Goal: Task Accomplishment & Management: Complete application form

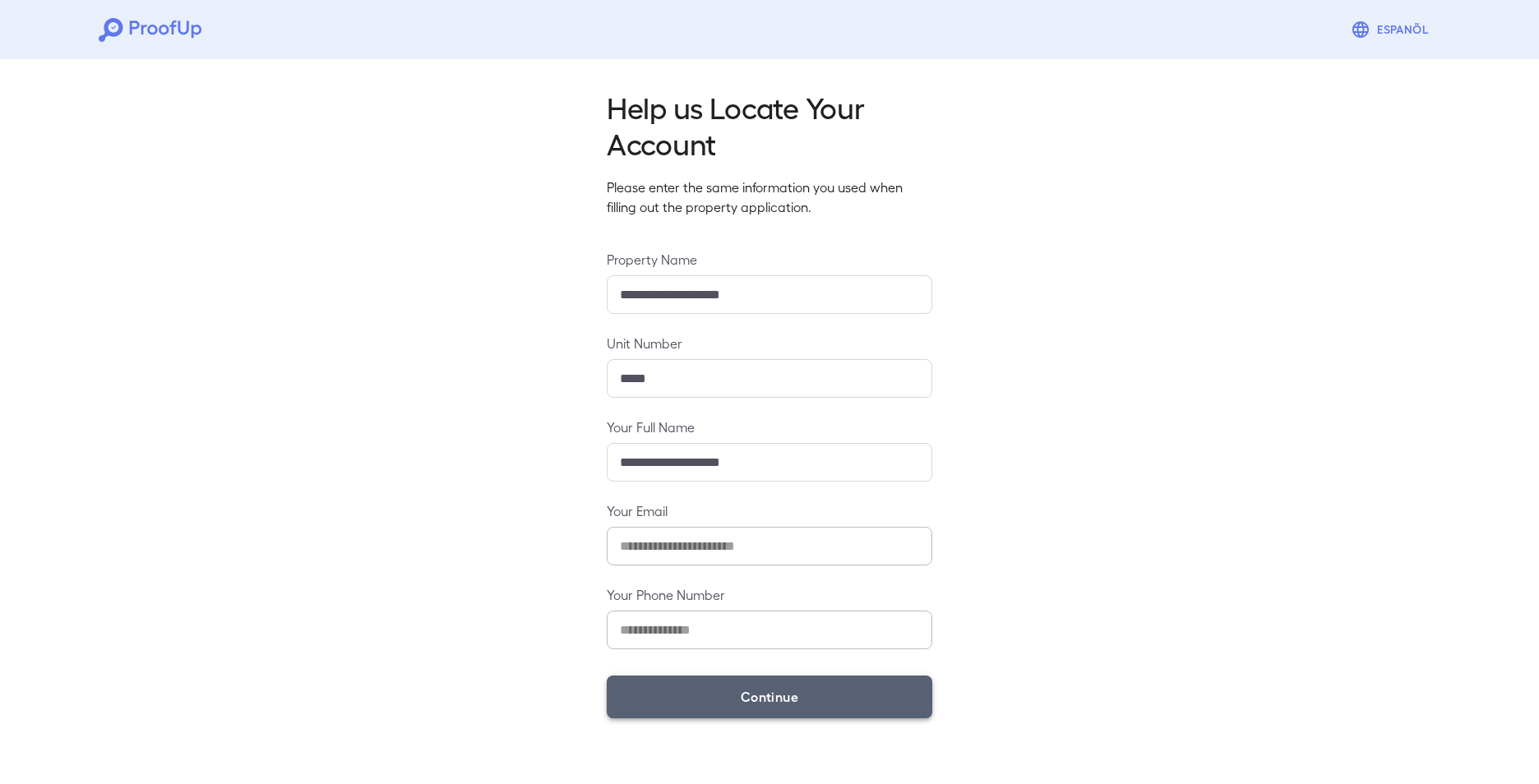
click at [745, 688] on button "Continue" at bounding box center [770, 697] width 326 height 43
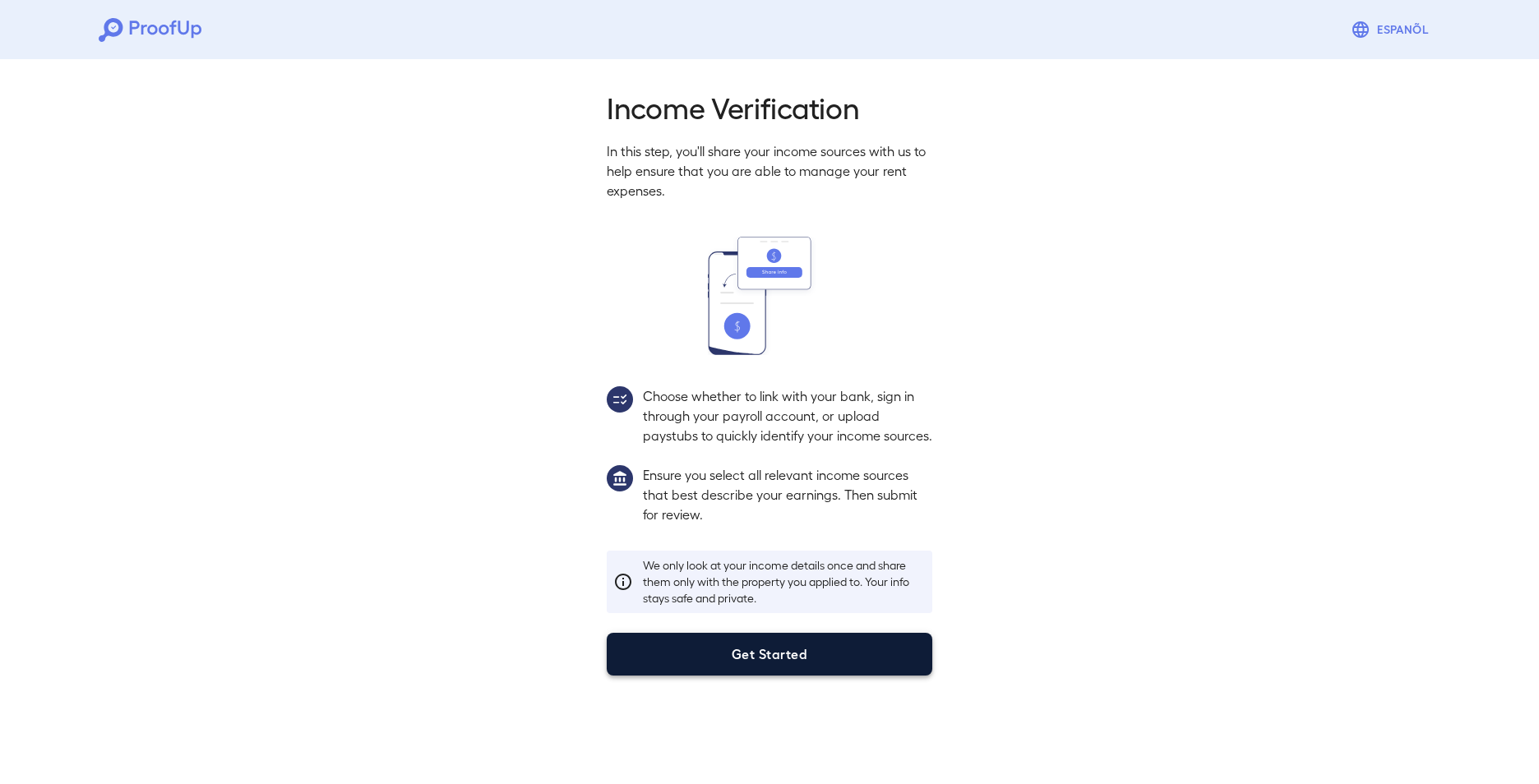
click at [796, 675] on button "Get Started" at bounding box center [770, 654] width 326 height 43
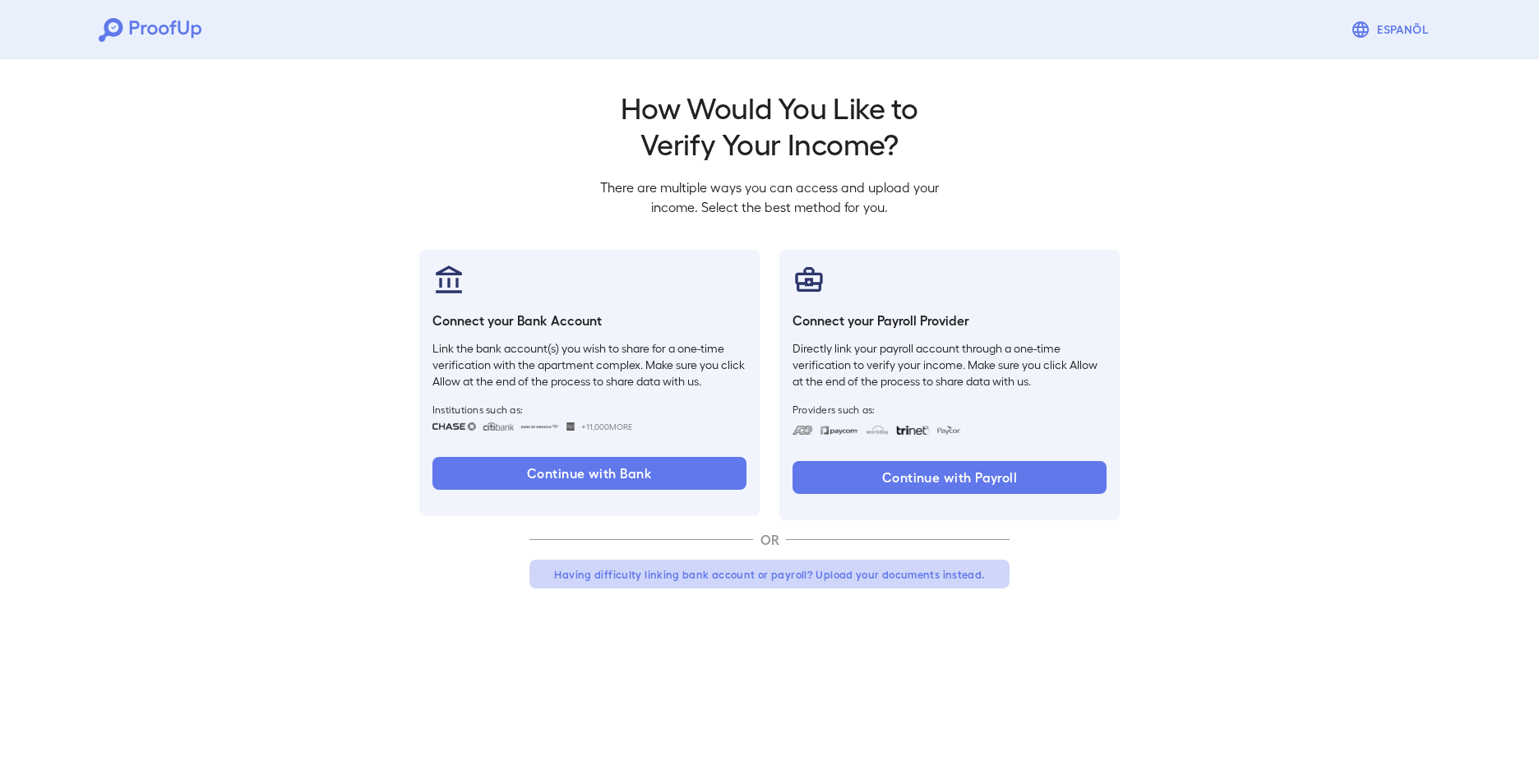
click at [670, 570] on button "Having difficulty linking bank account or payroll? Upload your documents instea…" at bounding box center [769, 574] width 480 height 30
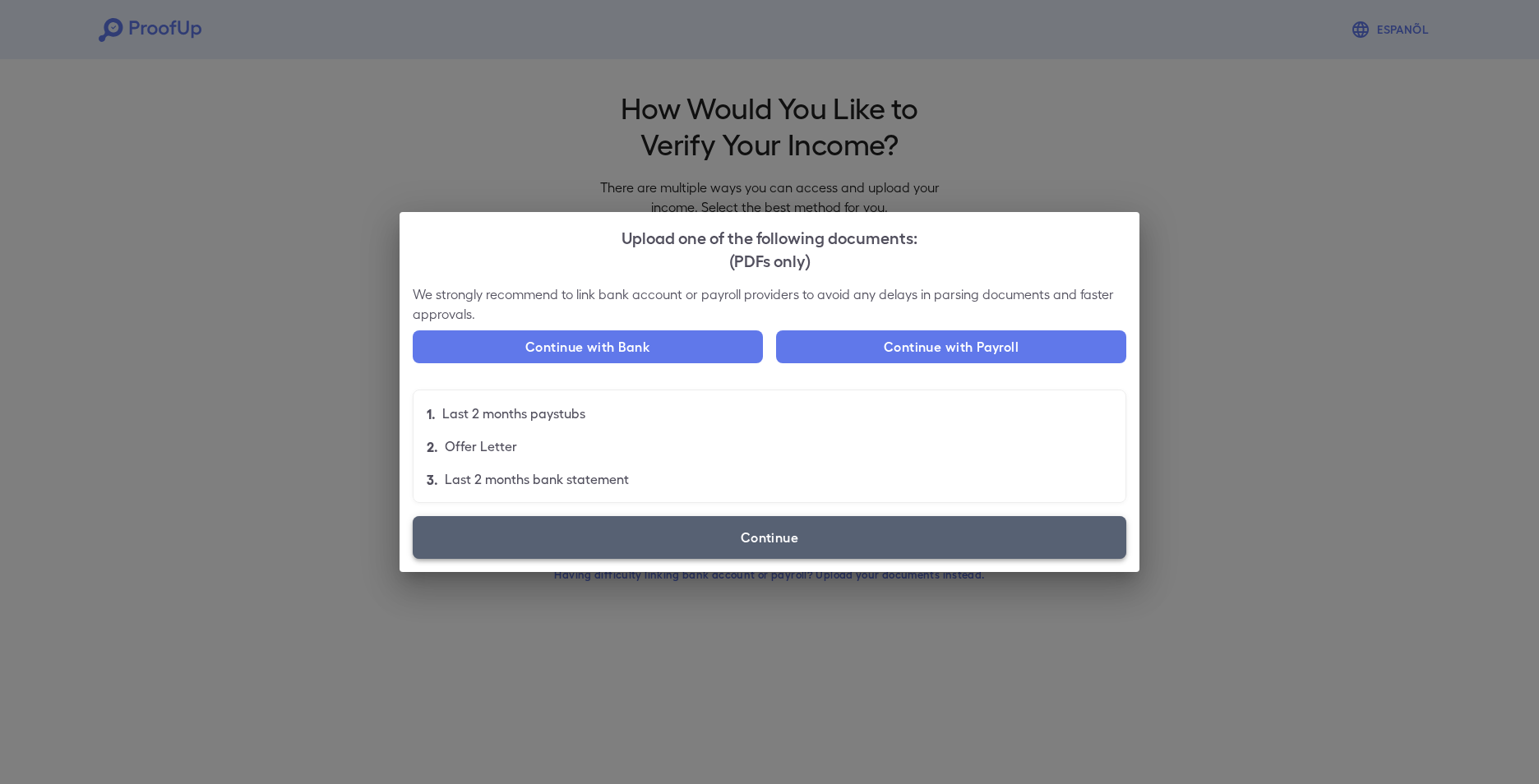
click at [717, 529] on label "Continue" at bounding box center [770, 537] width 714 height 43
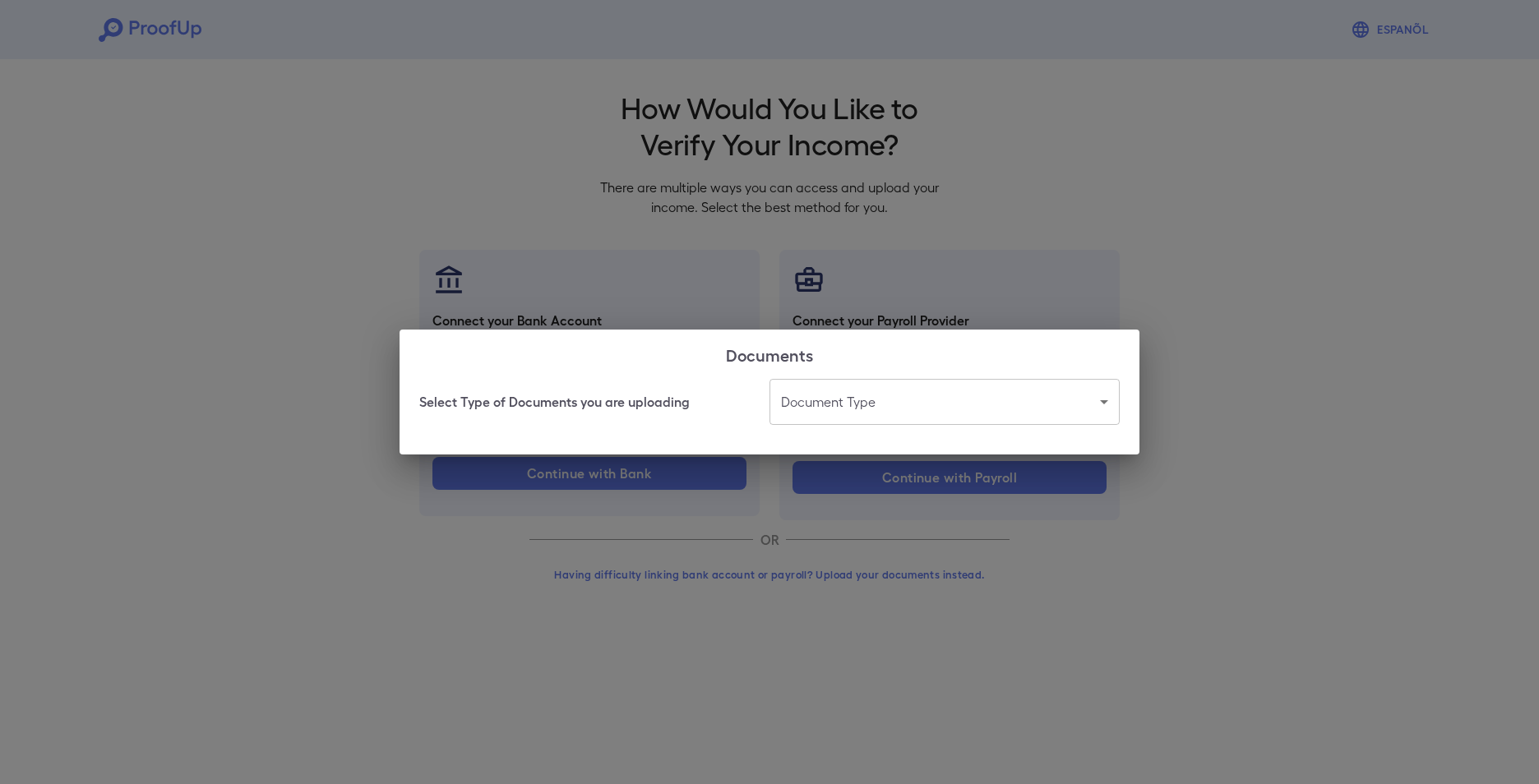
click at [853, 385] on body "Espanõl Go back How Would You Like to Verify Your Income? There are multiple wa…" at bounding box center [770, 314] width 1539 height 628
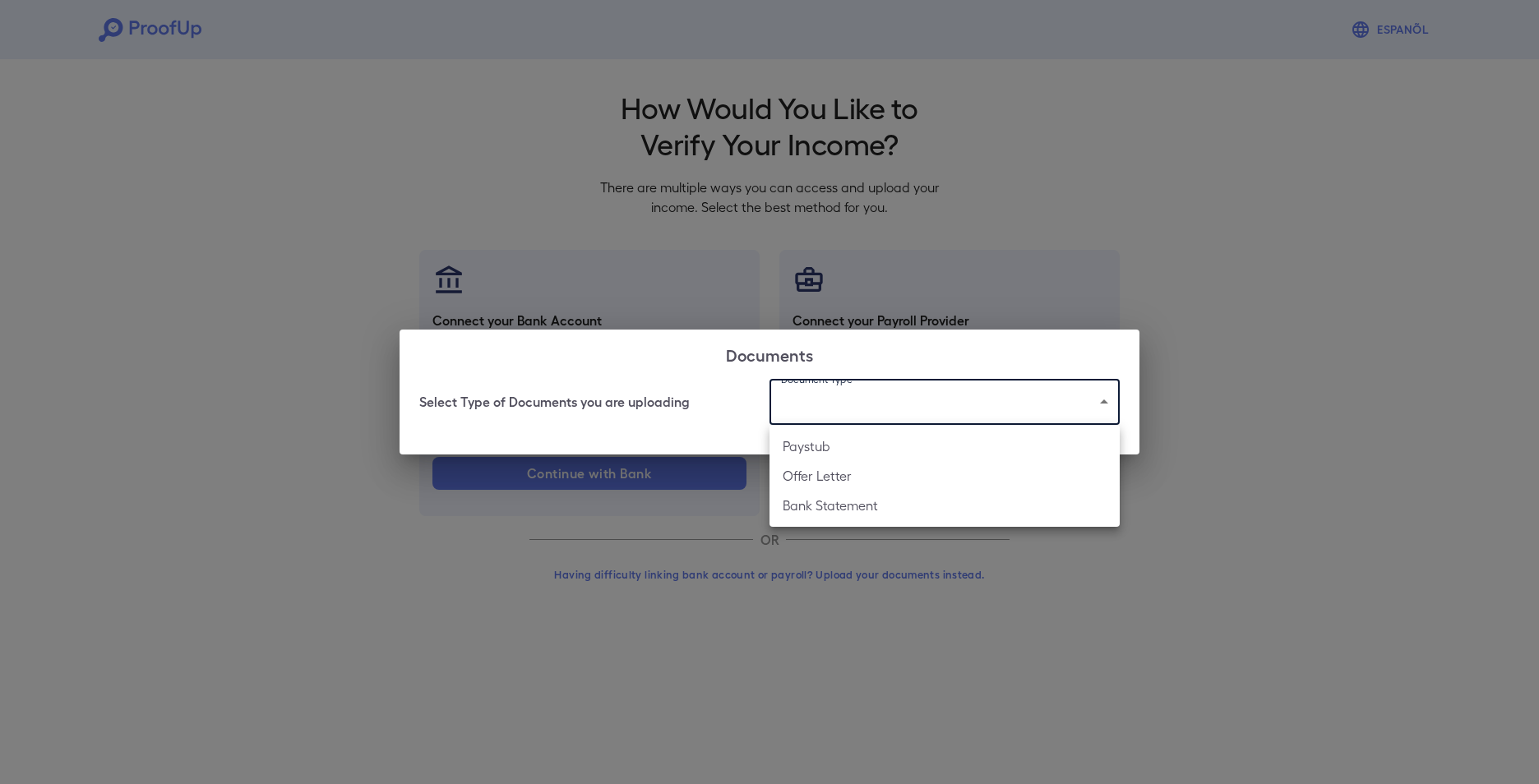
click at [818, 443] on li "Paystub" at bounding box center [944, 446] width 350 height 30
type input "*******"
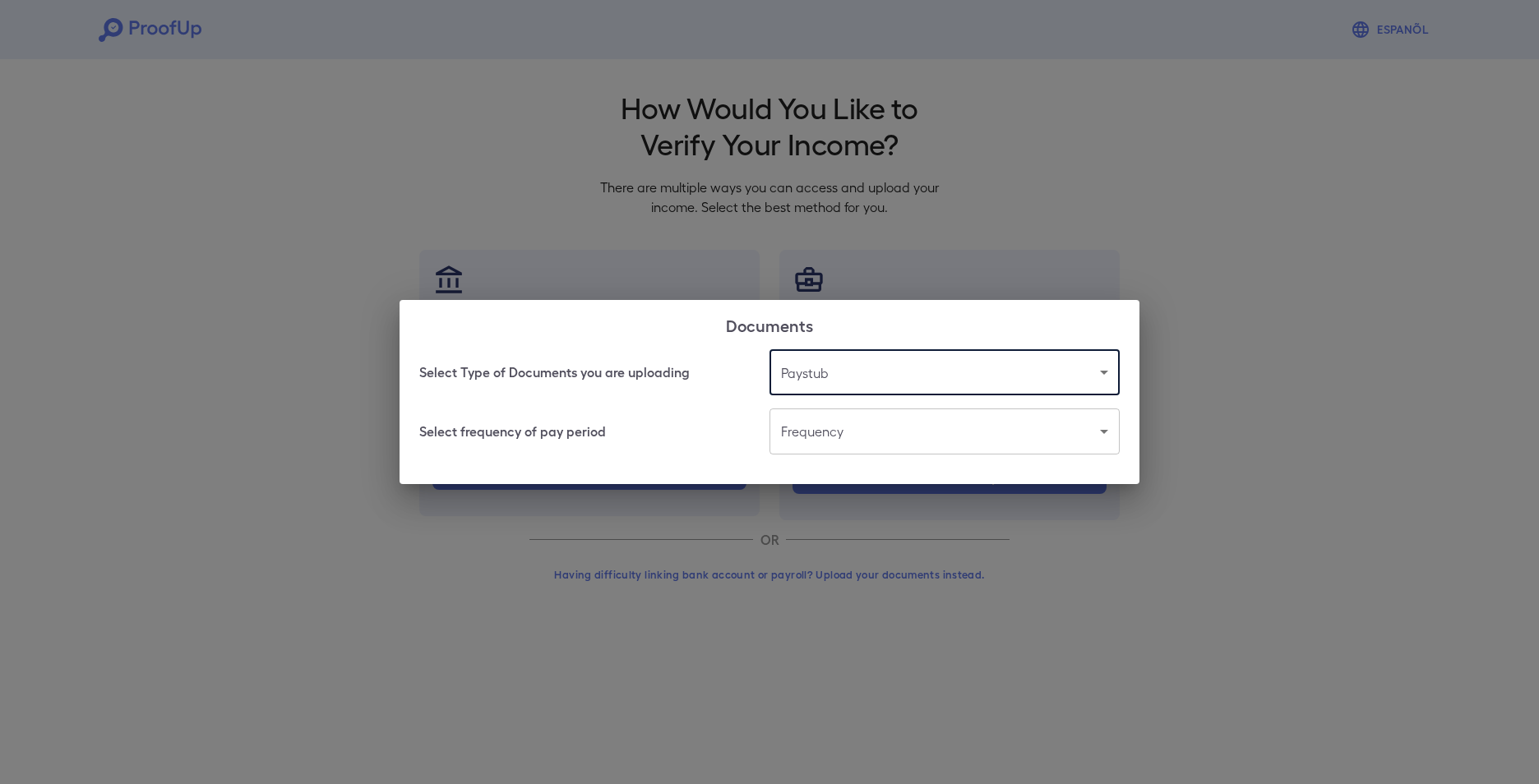
click at [950, 437] on body "Espanõl Go back How Would You Like to Verify Your Income? There are multiple wa…" at bounding box center [770, 314] width 1539 height 628
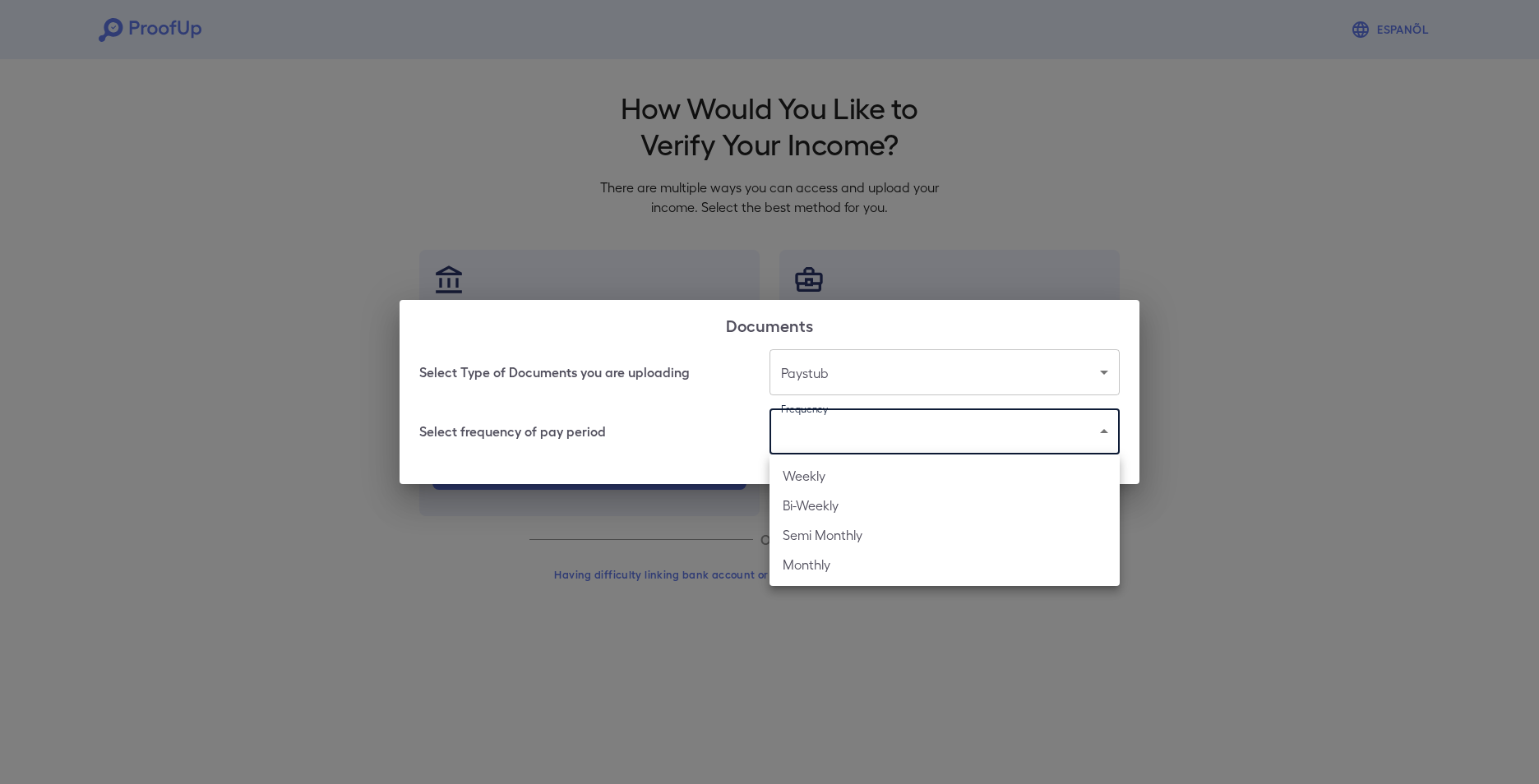
click at [892, 501] on li "Bi-Weekly" at bounding box center [944, 506] width 350 height 30
type input "*********"
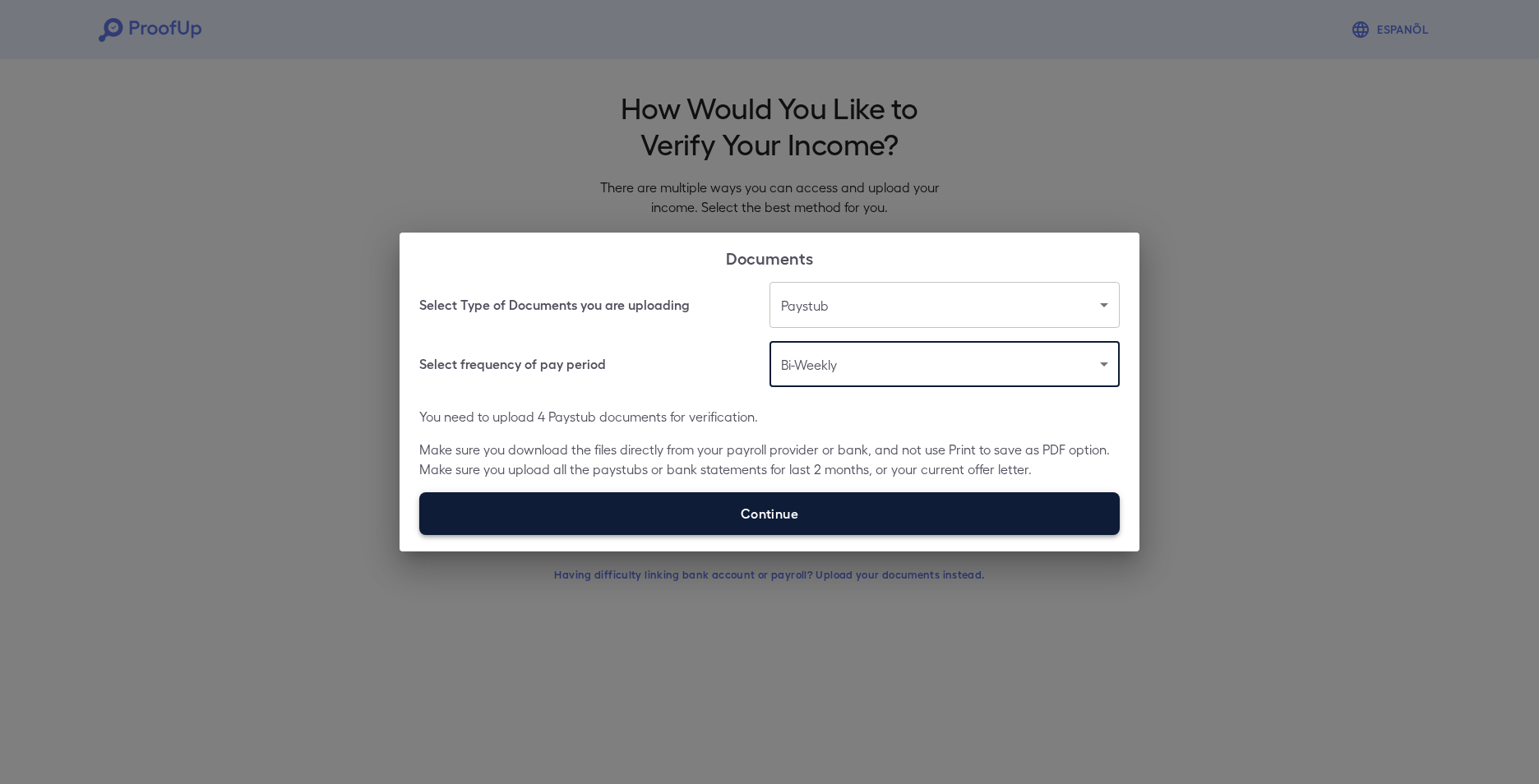
click at [782, 509] on label "Continue" at bounding box center [770, 514] width 701 height 43
click at [420, 534] on input "Continue" at bounding box center [420, 534] width 1 height 1
click at [712, 519] on label "Continue" at bounding box center [770, 514] width 701 height 43
click at [420, 534] on input "Continue" at bounding box center [420, 534] width 1 height 1
click at [788, 516] on label "Continue" at bounding box center [770, 514] width 701 height 43
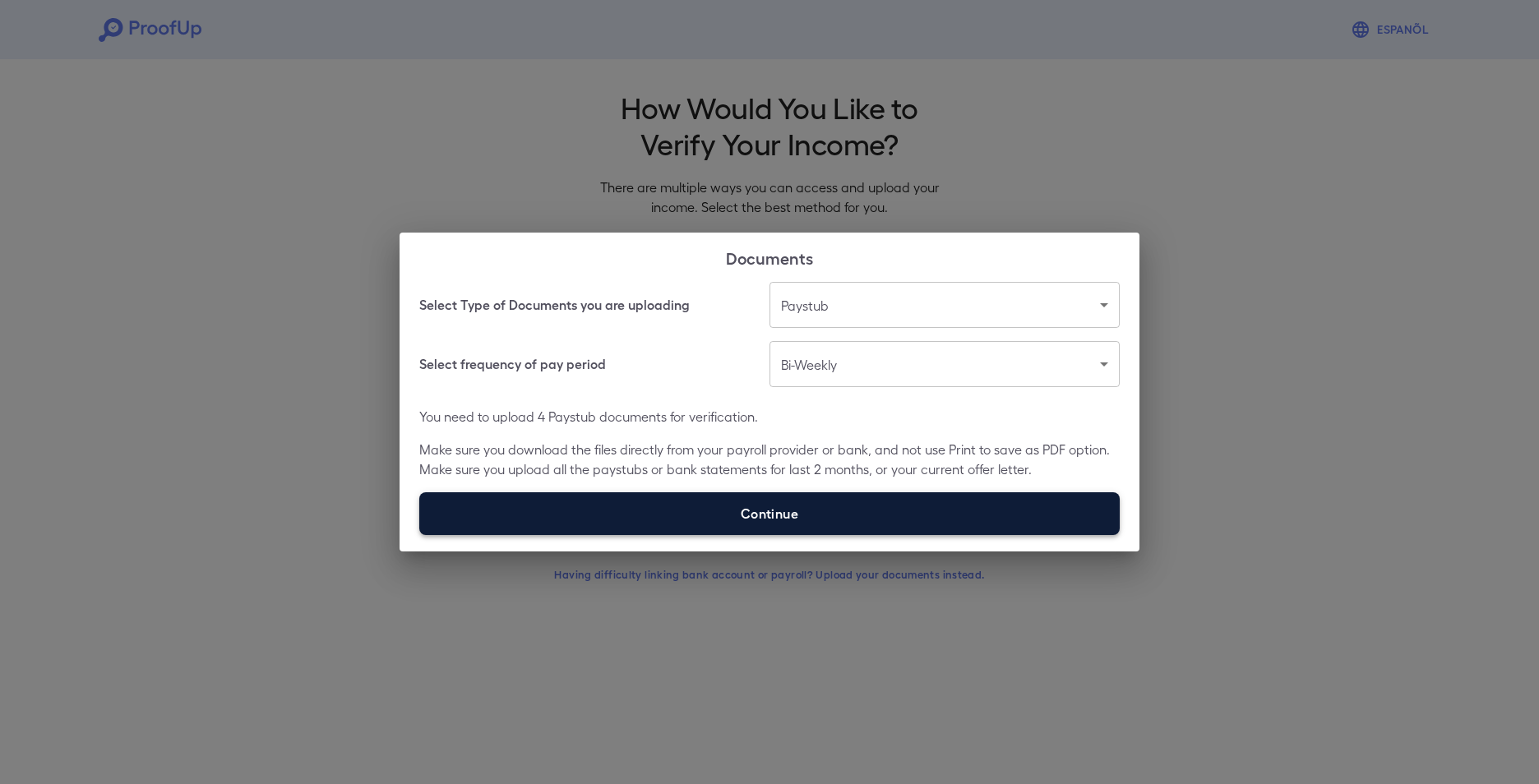
click at [420, 534] on input "Continue" at bounding box center [420, 534] width 1 height 1
type input "**********"
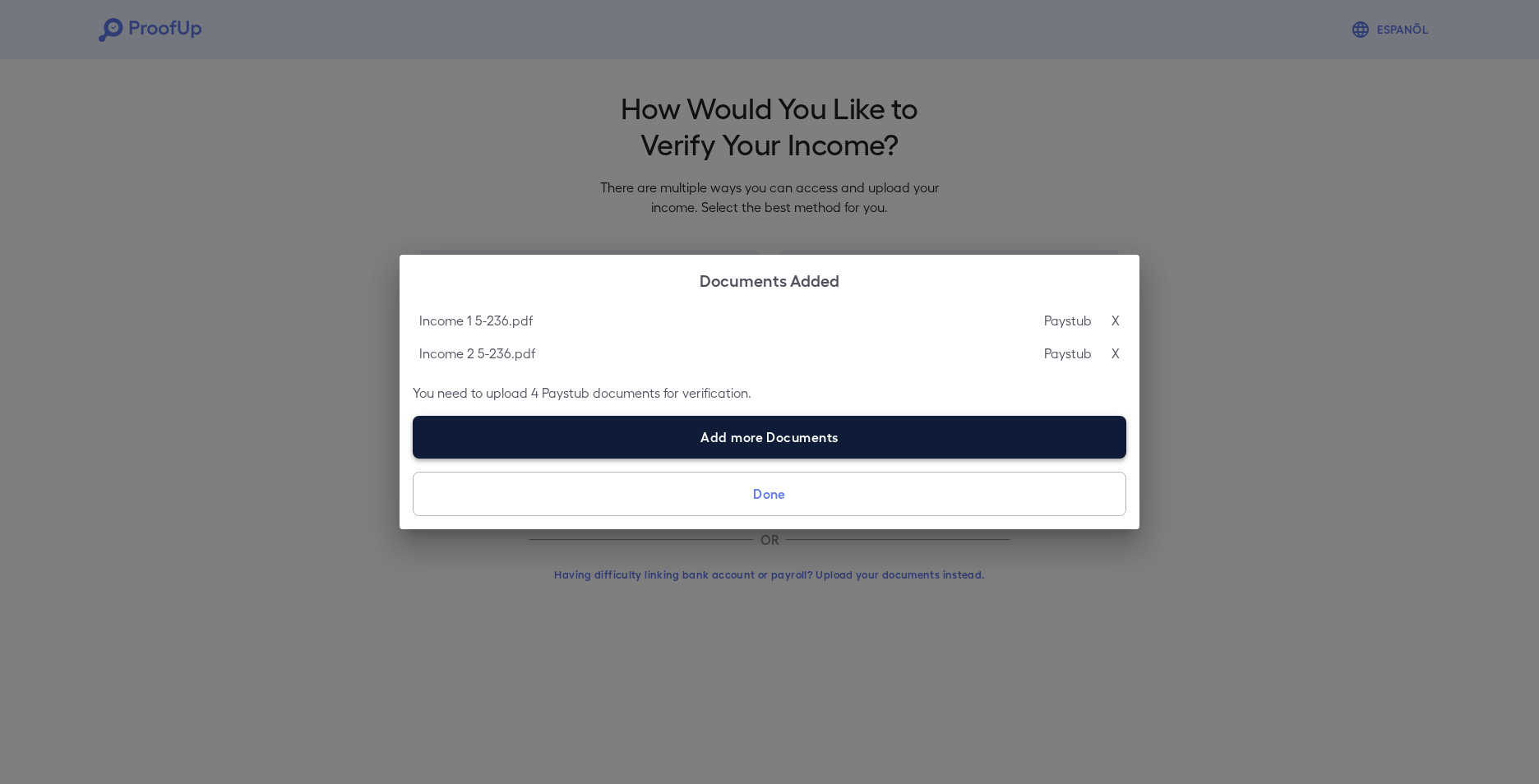
click at [777, 435] on label "Add more Documents" at bounding box center [770, 437] width 714 height 43
click at [414, 457] on input "Add more Documents" at bounding box center [413, 457] width 1 height 1
click at [768, 432] on label "Add more Documents" at bounding box center [770, 437] width 714 height 43
click at [414, 457] on input "Add more Documents" at bounding box center [413, 457] width 1 height 1
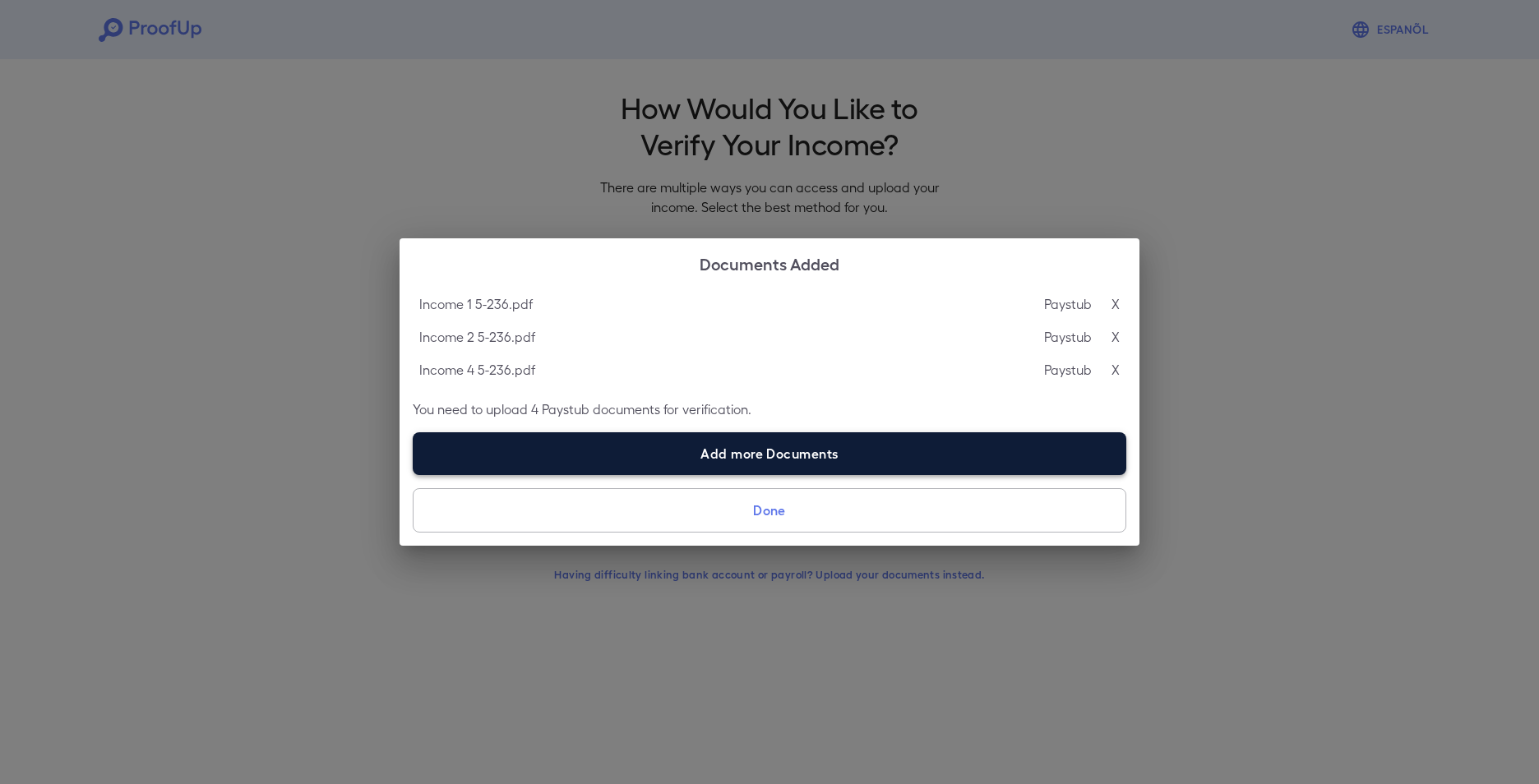
click at [712, 454] on label "Add more Documents" at bounding box center [770, 454] width 714 height 43
click at [414, 474] on input "Add more Documents" at bounding box center [413, 474] width 1 height 1
type input "**********"
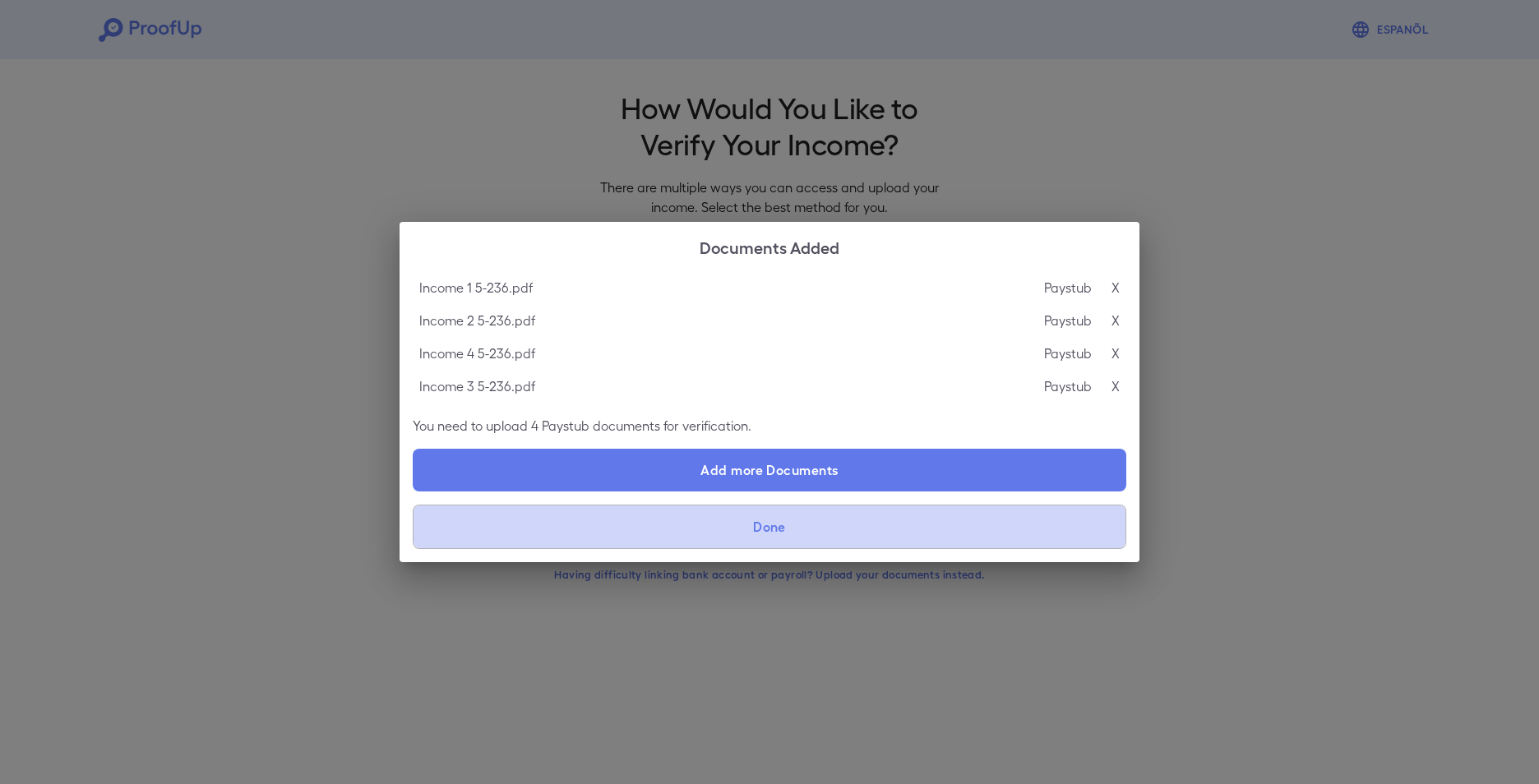
click at [762, 533] on button "Done" at bounding box center [770, 527] width 714 height 45
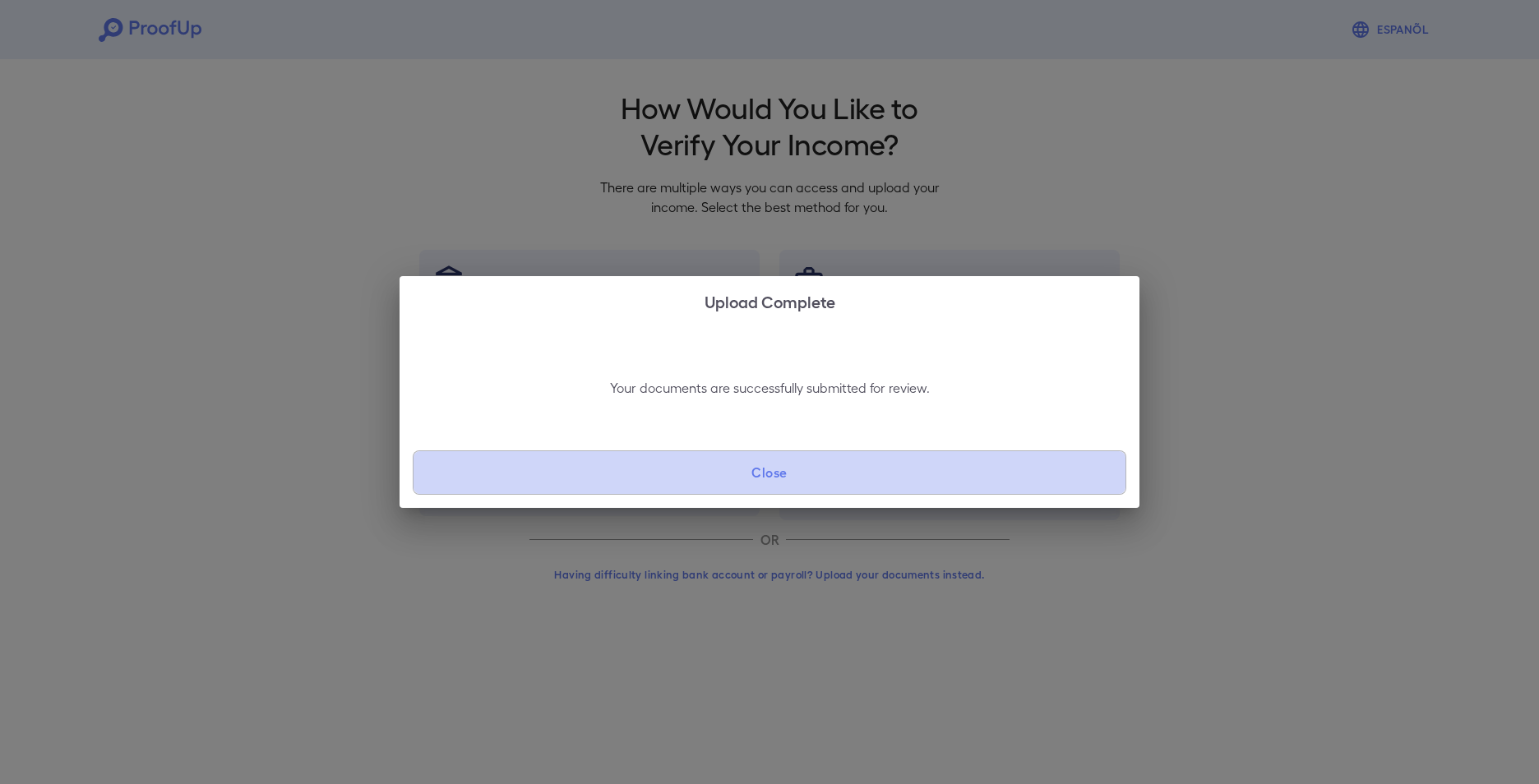
click at [764, 477] on button "Close" at bounding box center [770, 472] width 714 height 45
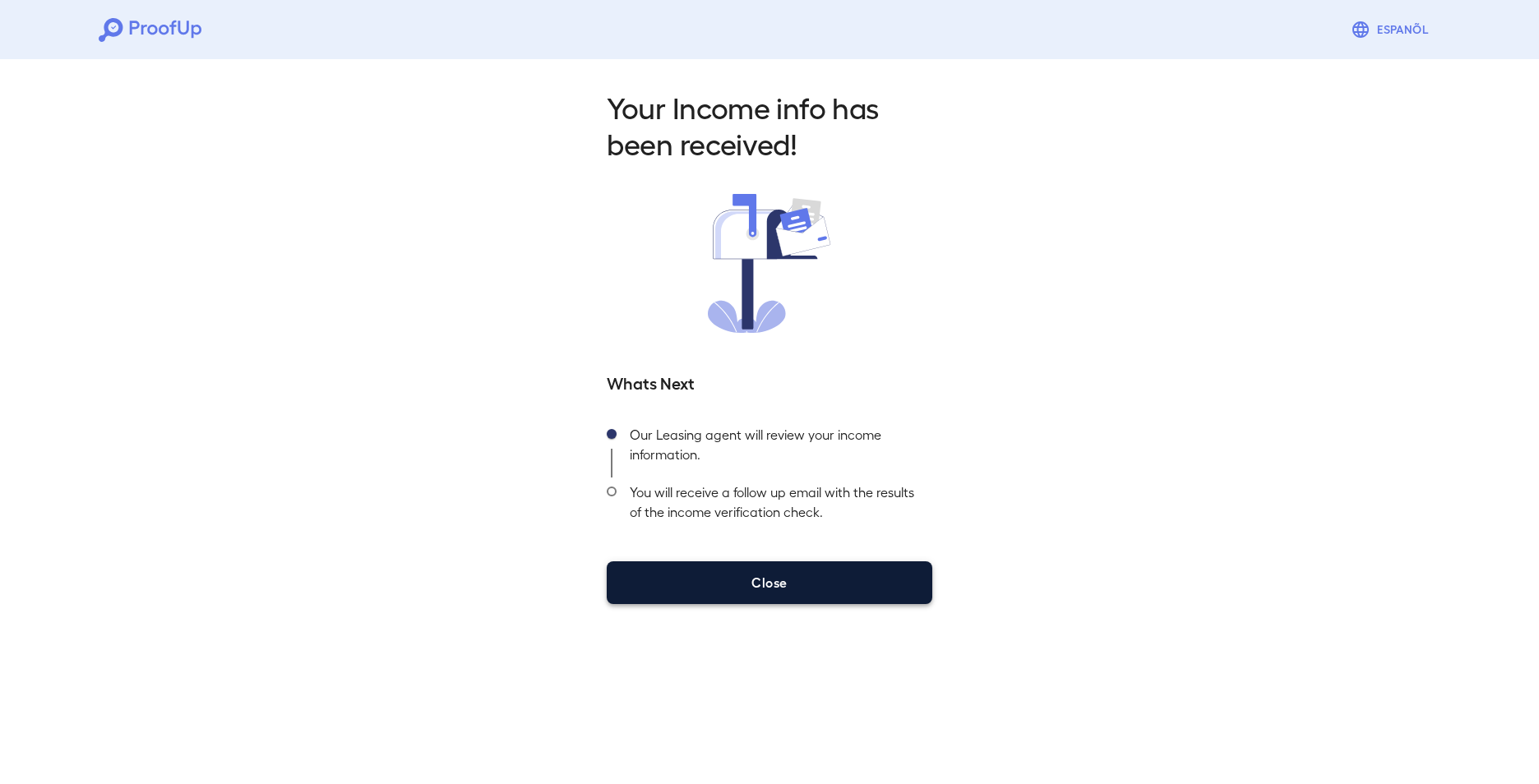
click at [770, 591] on button "Close" at bounding box center [770, 583] width 326 height 43
click at [779, 585] on button "Close" at bounding box center [770, 583] width 326 height 43
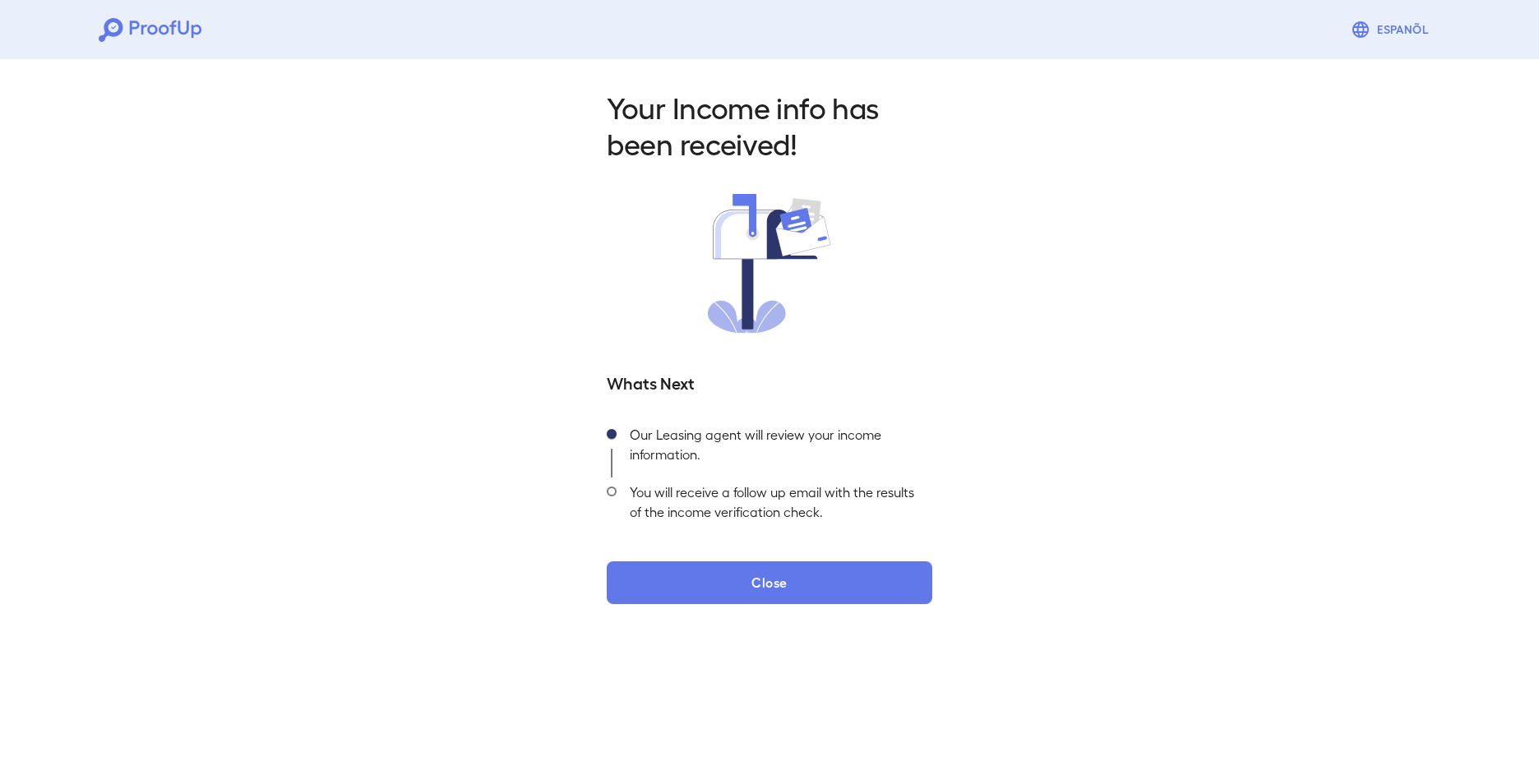
click at [133, 8] on div "Espanõl" at bounding box center [770, 30] width 1539 height 59
click at [126, 29] on icon at bounding box center [149, 30] width 103 height 24
click at [126, 28] on icon at bounding box center [149, 30] width 103 height 24
click at [152, 29] on icon at bounding box center [149, 30] width 103 height 24
